Goal: Browse casually

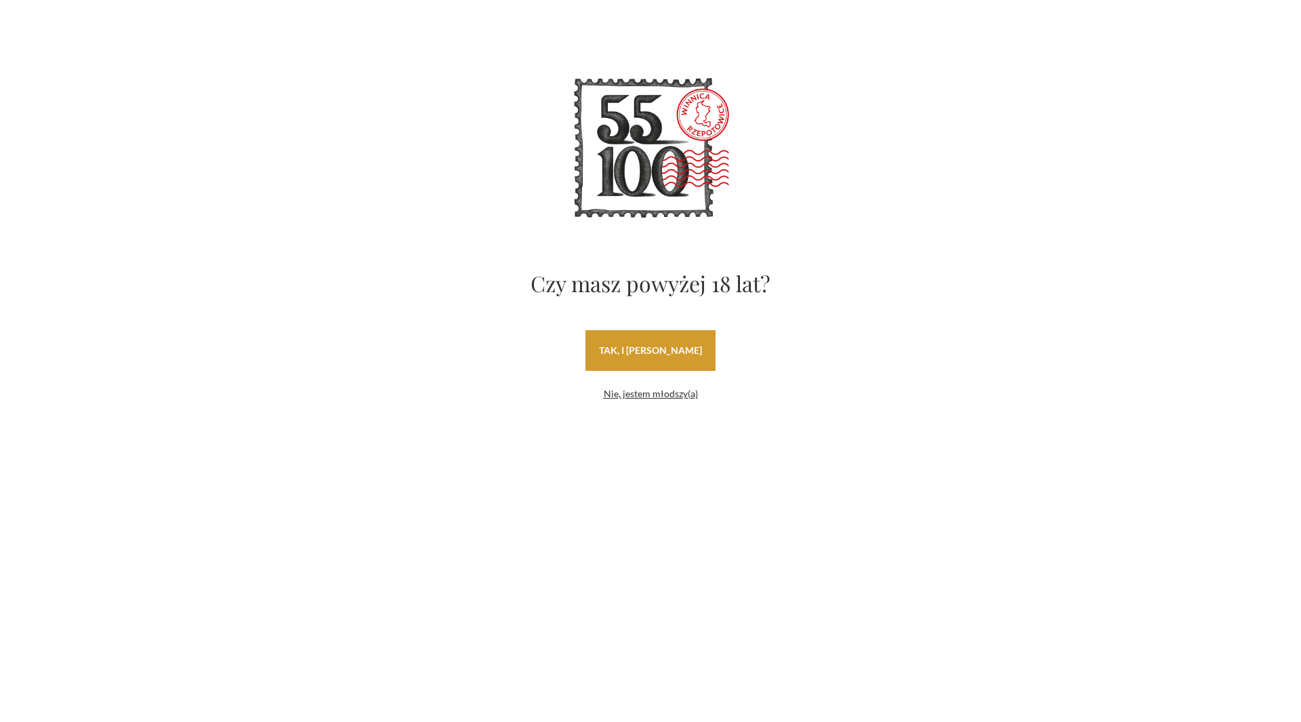
click at [635, 349] on link "tak, i uwielbiam wino" at bounding box center [651, 350] width 130 height 41
